Goal: Navigation & Orientation: Understand site structure

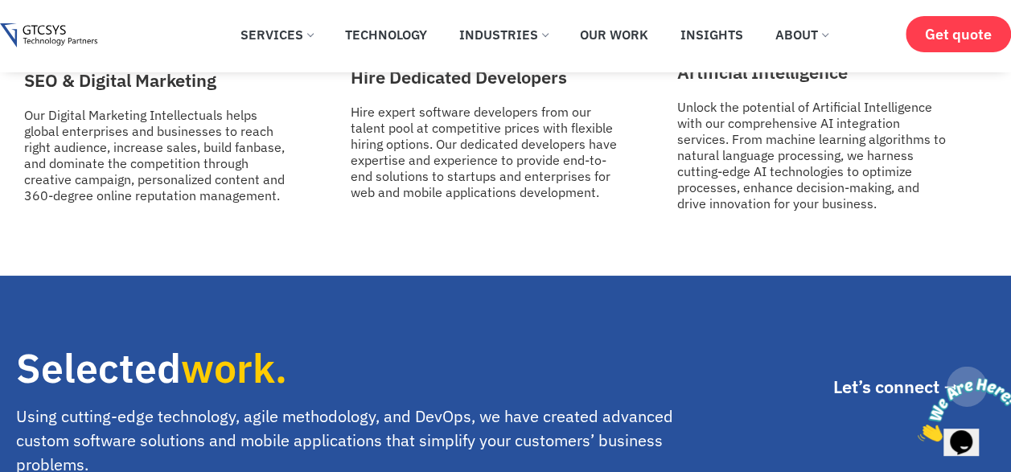
scroll to position [2090, 0]
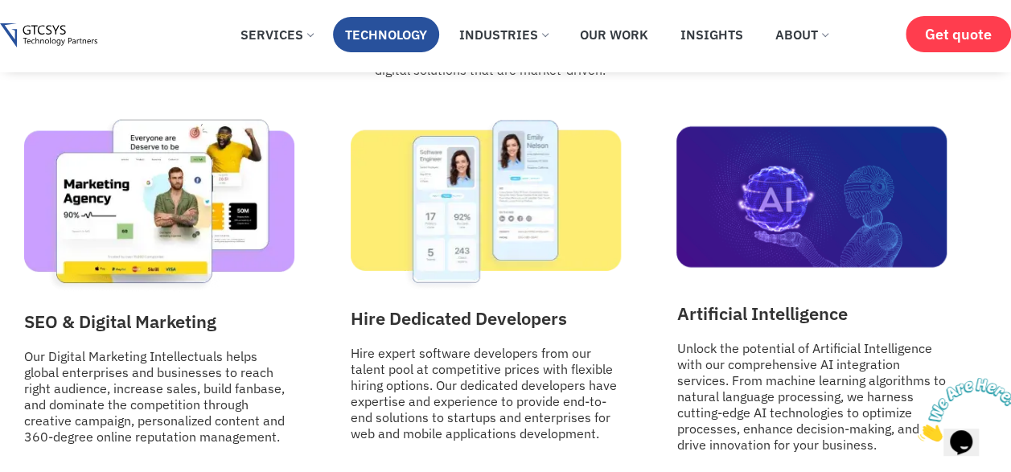
drag, startPoint x: 376, startPoint y: 27, endPoint x: 396, endPoint y: 61, distance: 38.9
click at [376, 27] on link "Technology" at bounding box center [386, 34] width 106 height 35
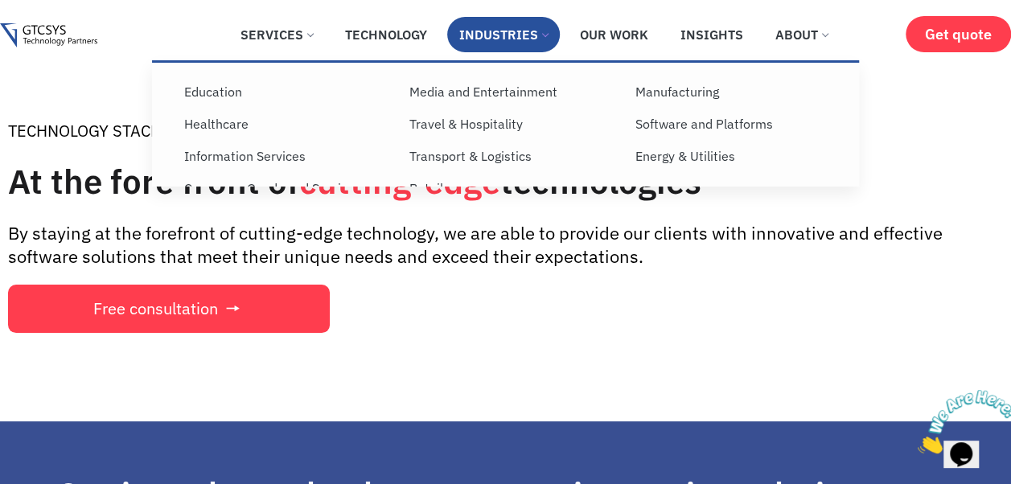
click at [495, 35] on link "Industries" at bounding box center [503, 34] width 113 height 35
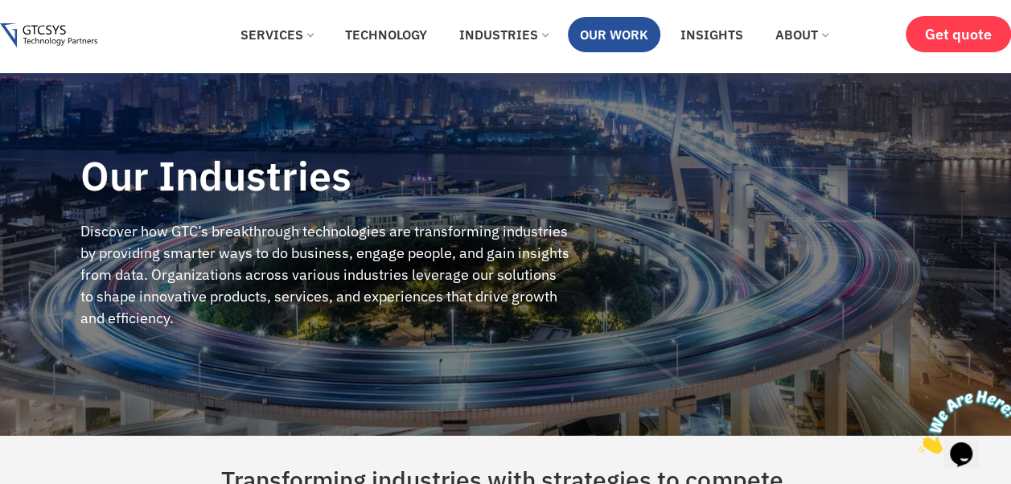
click at [604, 36] on link "Our Work" at bounding box center [614, 34] width 92 height 35
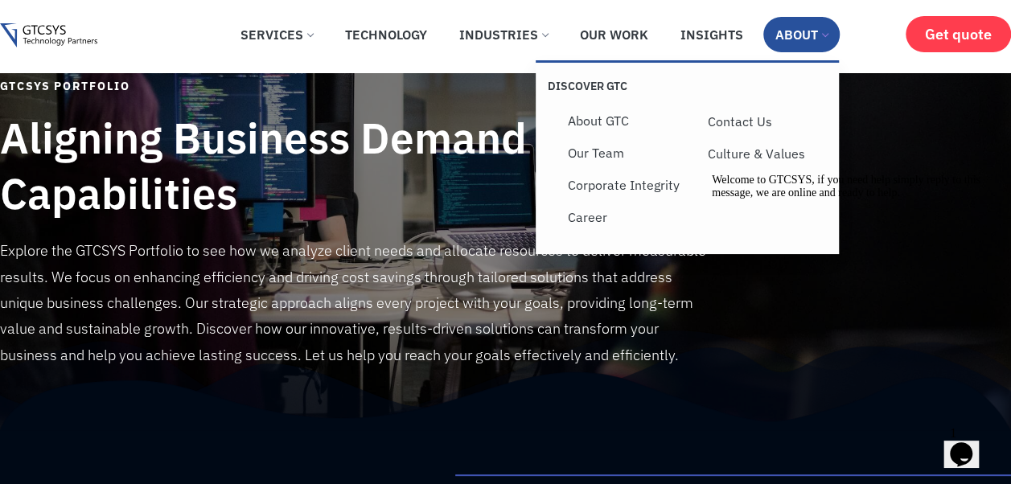
click at [786, 45] on link "About" at bounding box center [801, 34] width 76 height 35
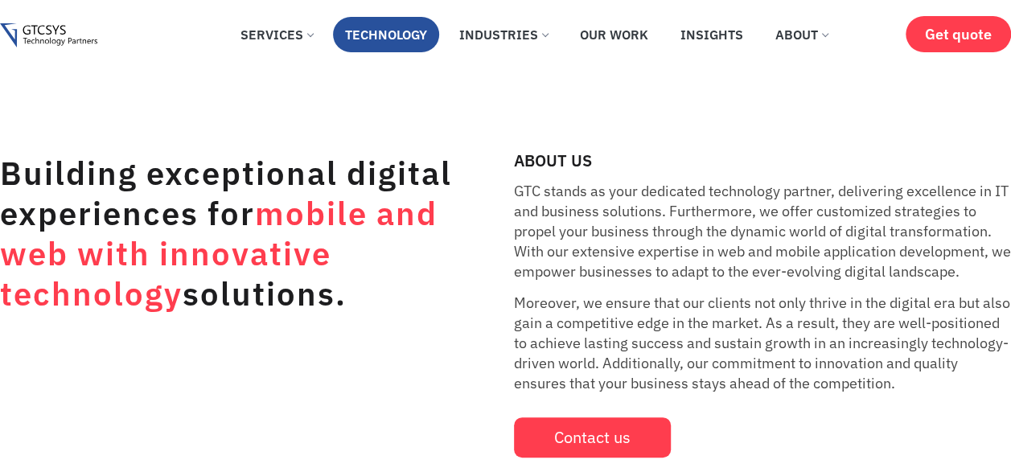
click at [404, 31] on link "Technology" at bounding box center [386, 34] width 106 height 35
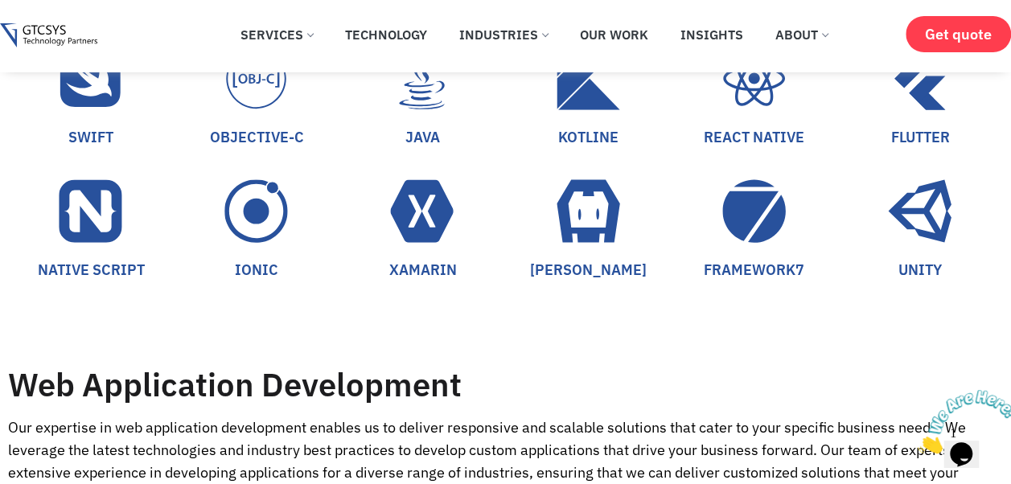
scroll to position [1367, 0]
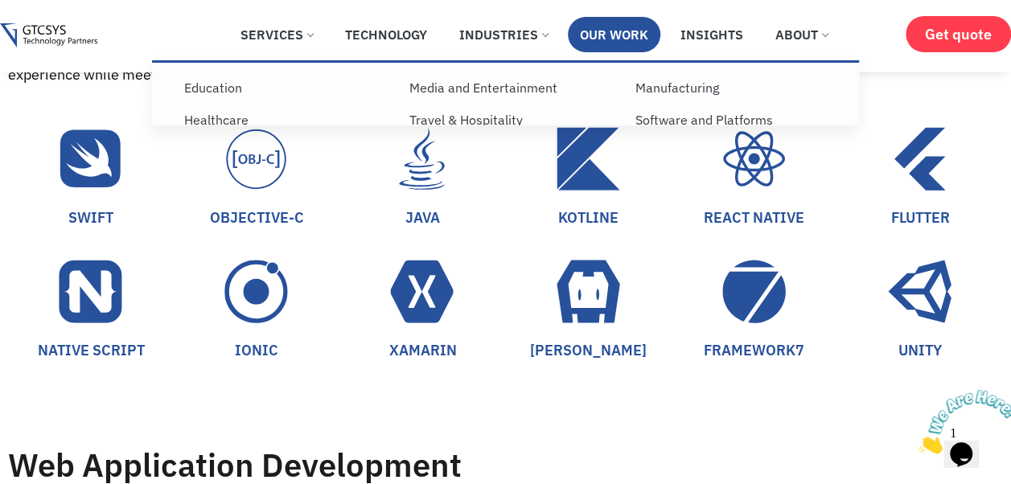
click at [587, 27] on link "Our Work" at bounding box center [614, 34] width 92 height 35
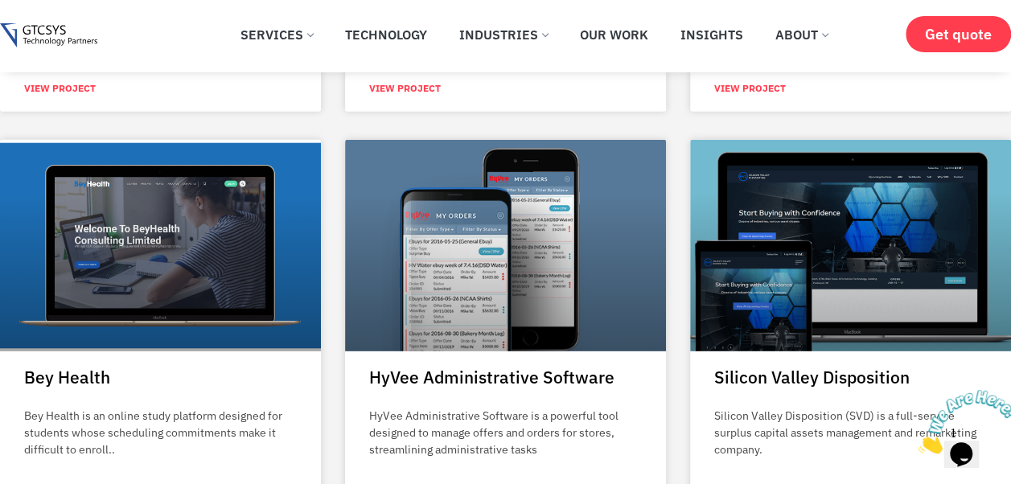
scroll to position [1849, 0]
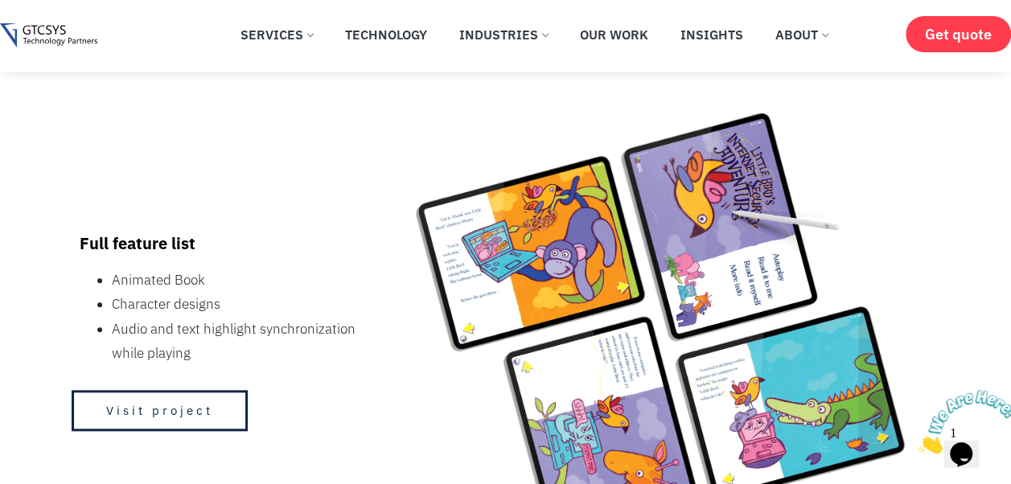
scroll to position [884, 0]
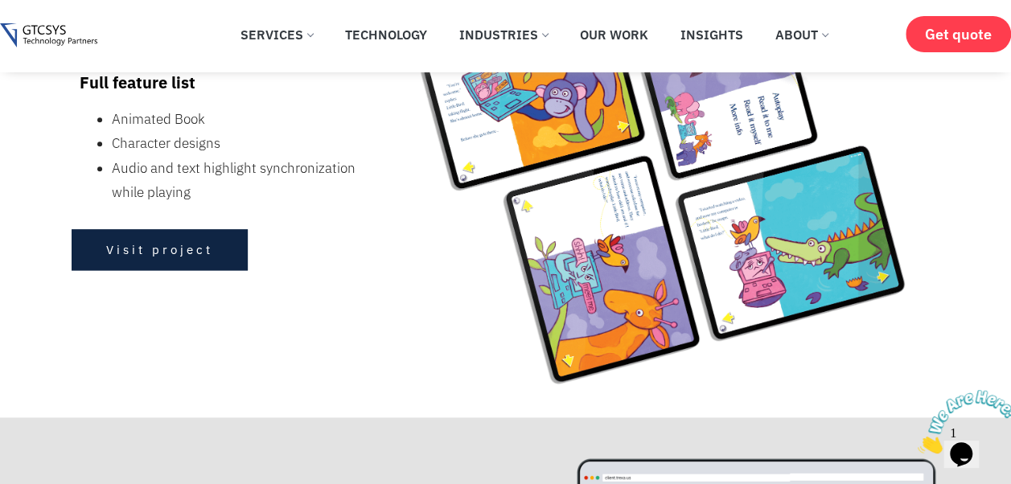
click at [191, 230] on link "Visit project" at bounding box center [160, 249] width 176 height 41
